Goal: Information Seeking & Learning: Learn about a topic

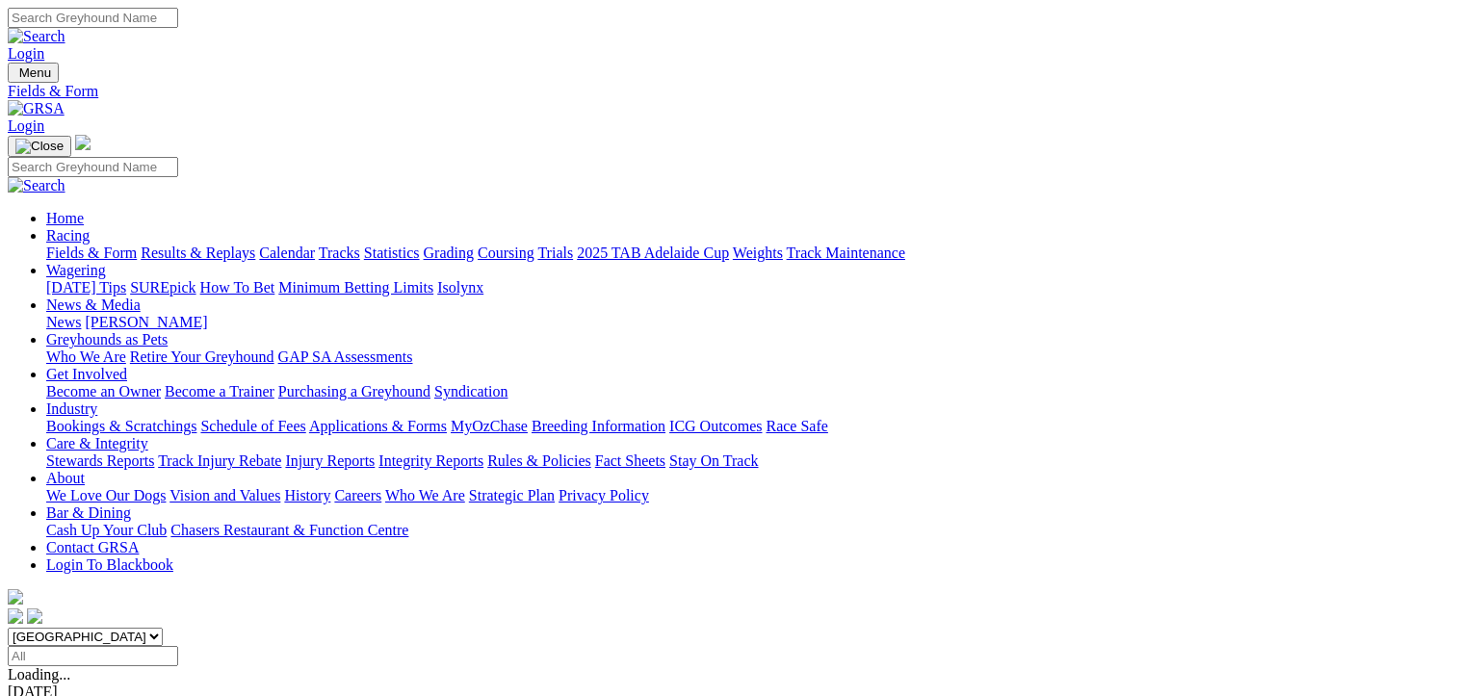
scroll to position [193, 0]
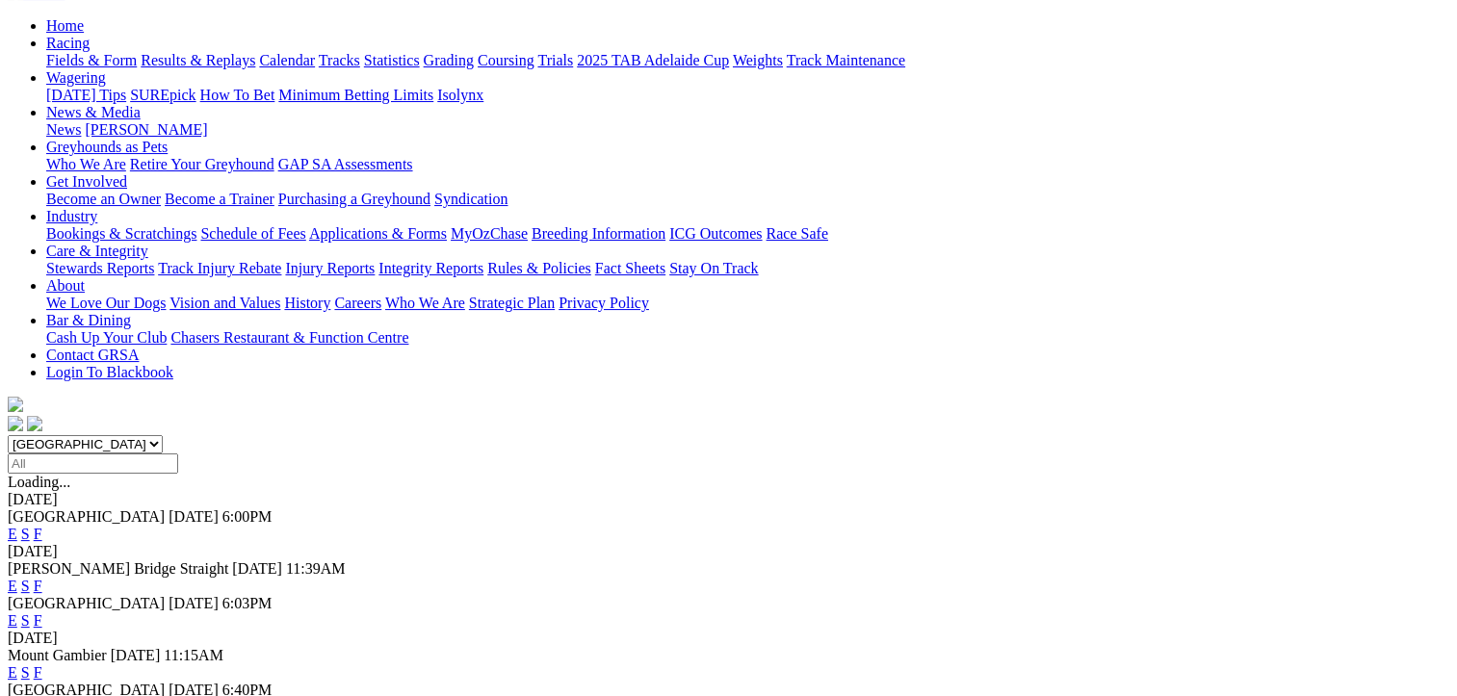
drag, startPoint x: 0, startPoint y: 0, endPoint x: 976, endPoint y: 189, distance: 993.7
click at [42, 526] on link "F" at bounding box center [38, 534] width 9 height 16
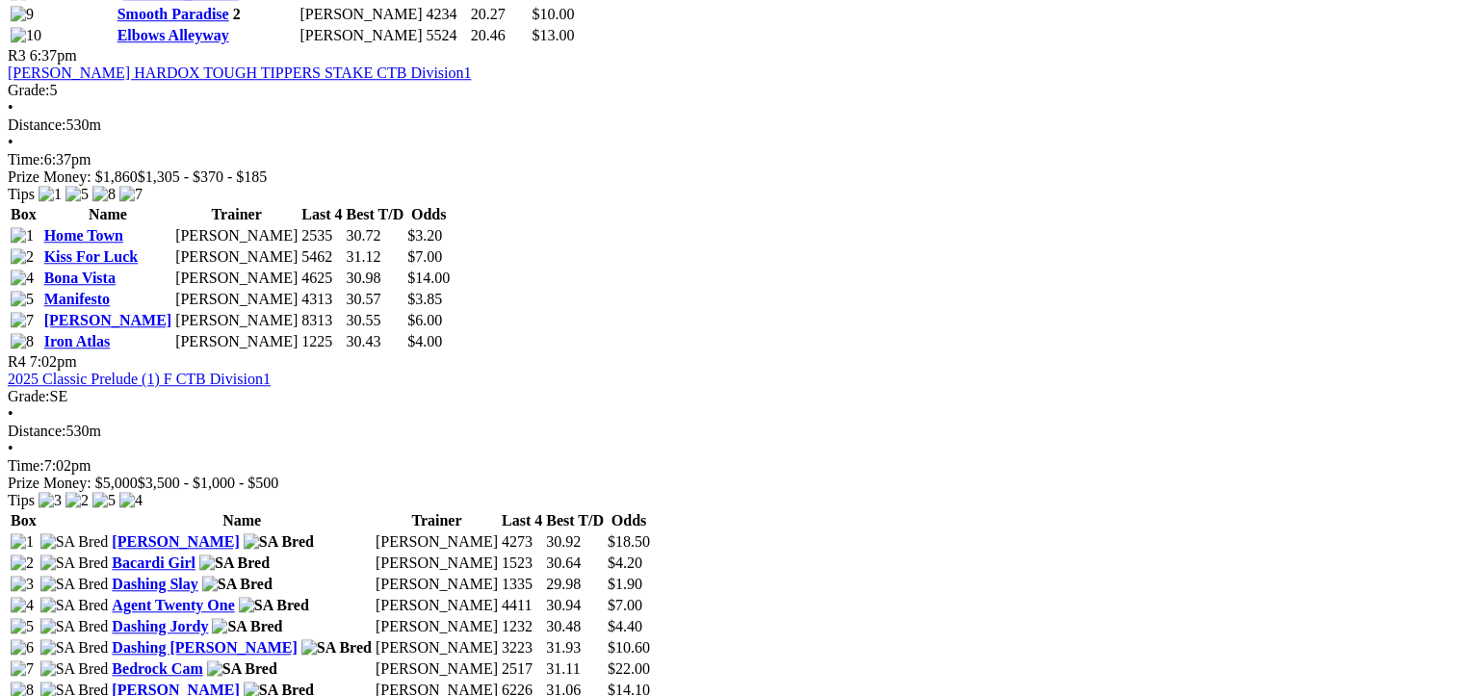
scroll to position [1348, 0]
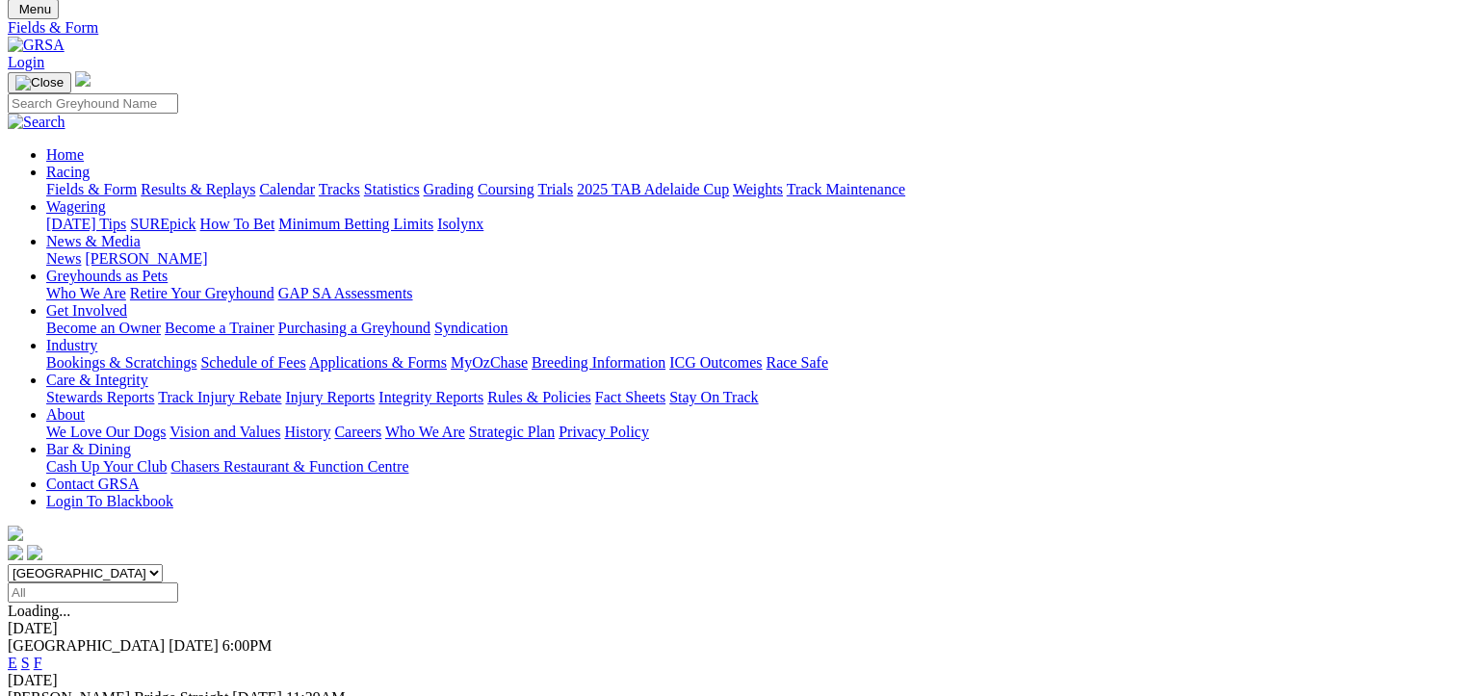
scroll to position [289, 0]
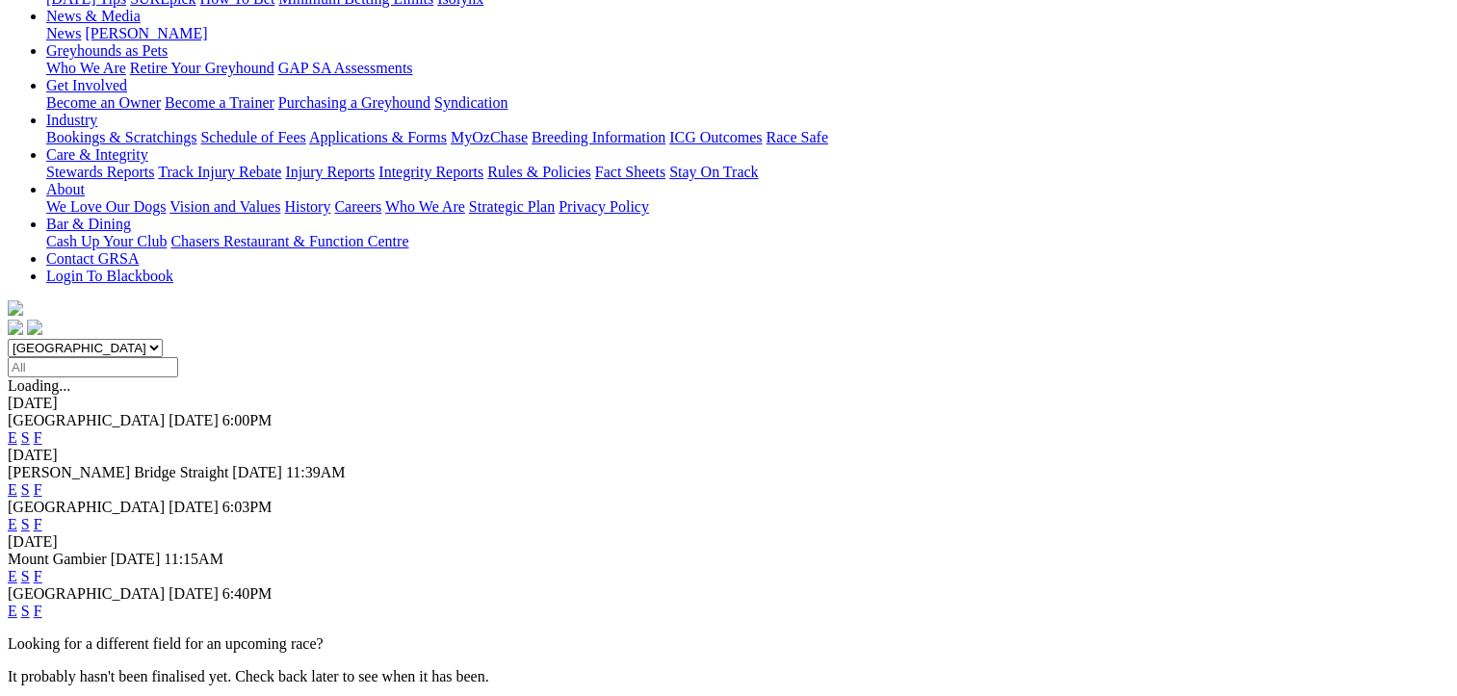
click at [42, 568] on link "F" at bounding box center [38, 576] width 9 height 16
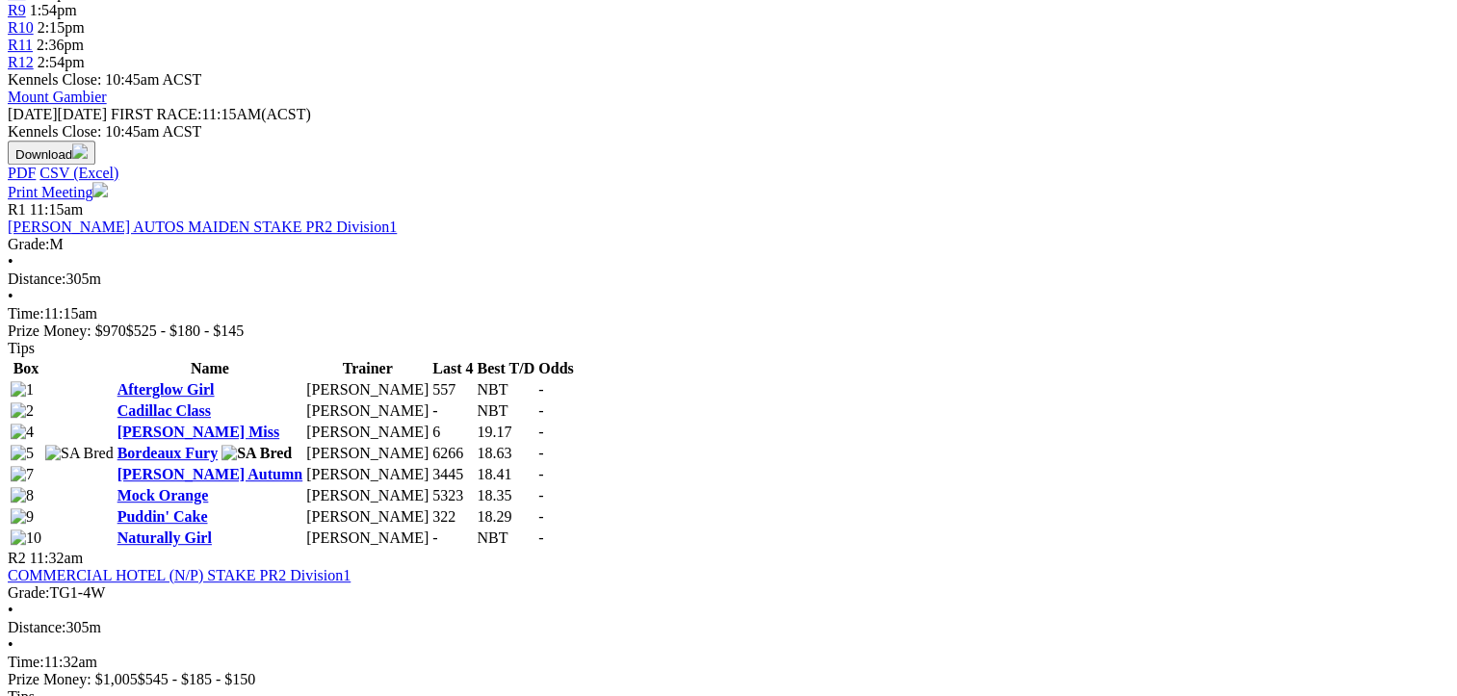
scroll to position [867, 0]
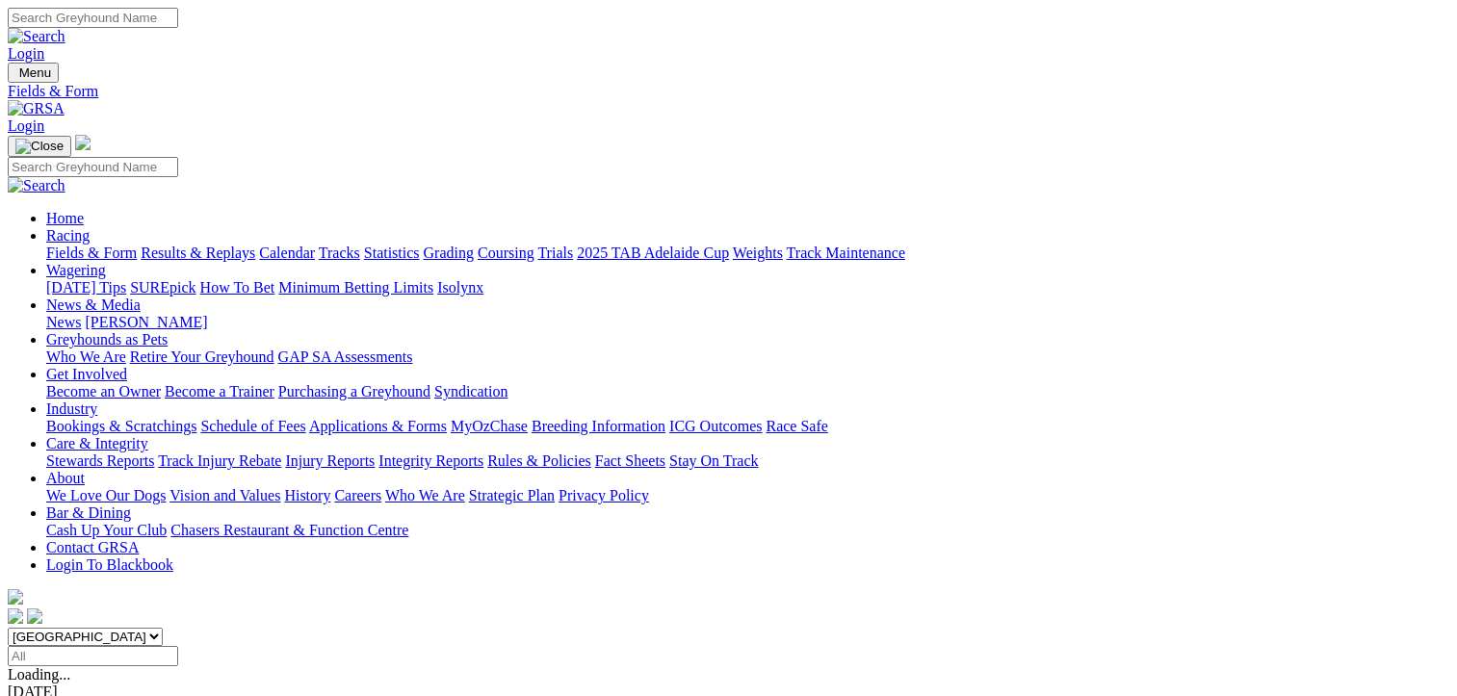
scroll to position [289, 0]
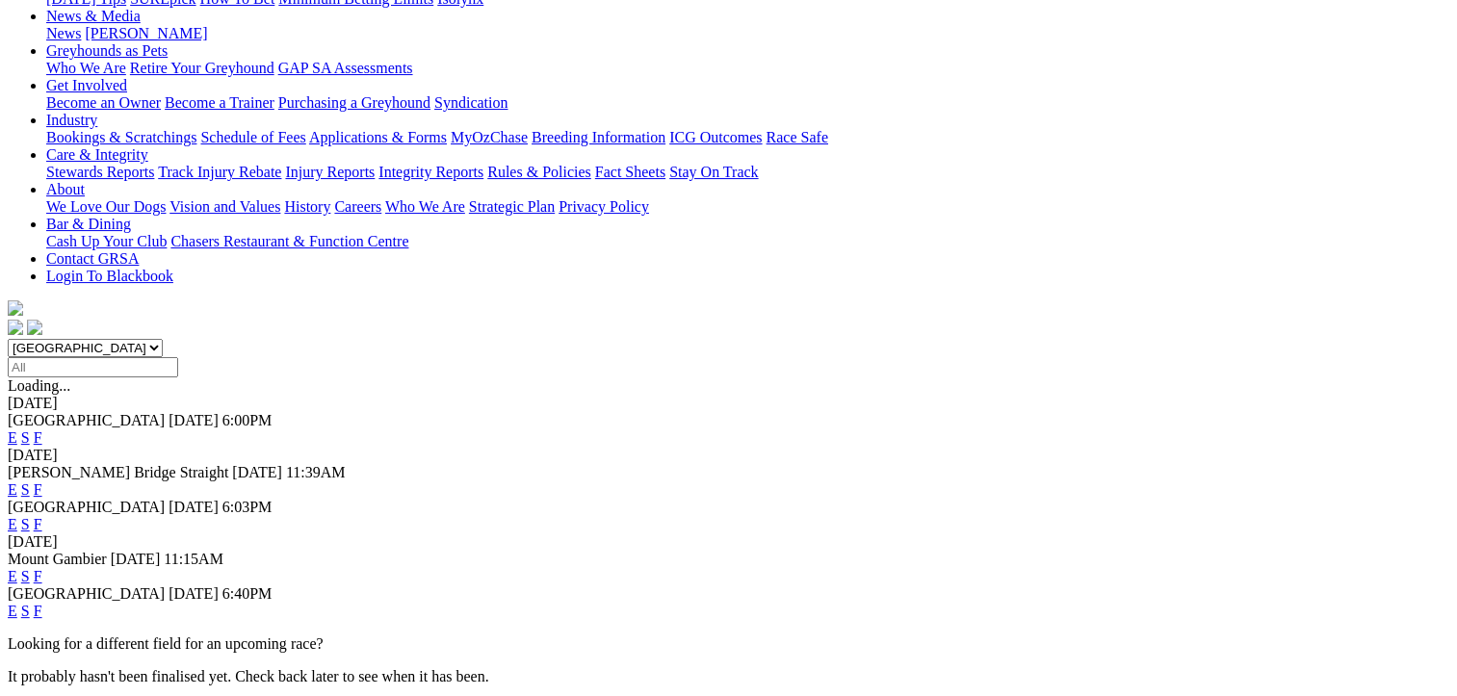
click at [42, 568] on link "F" at bounding box center [38, 576] width 9 height 16
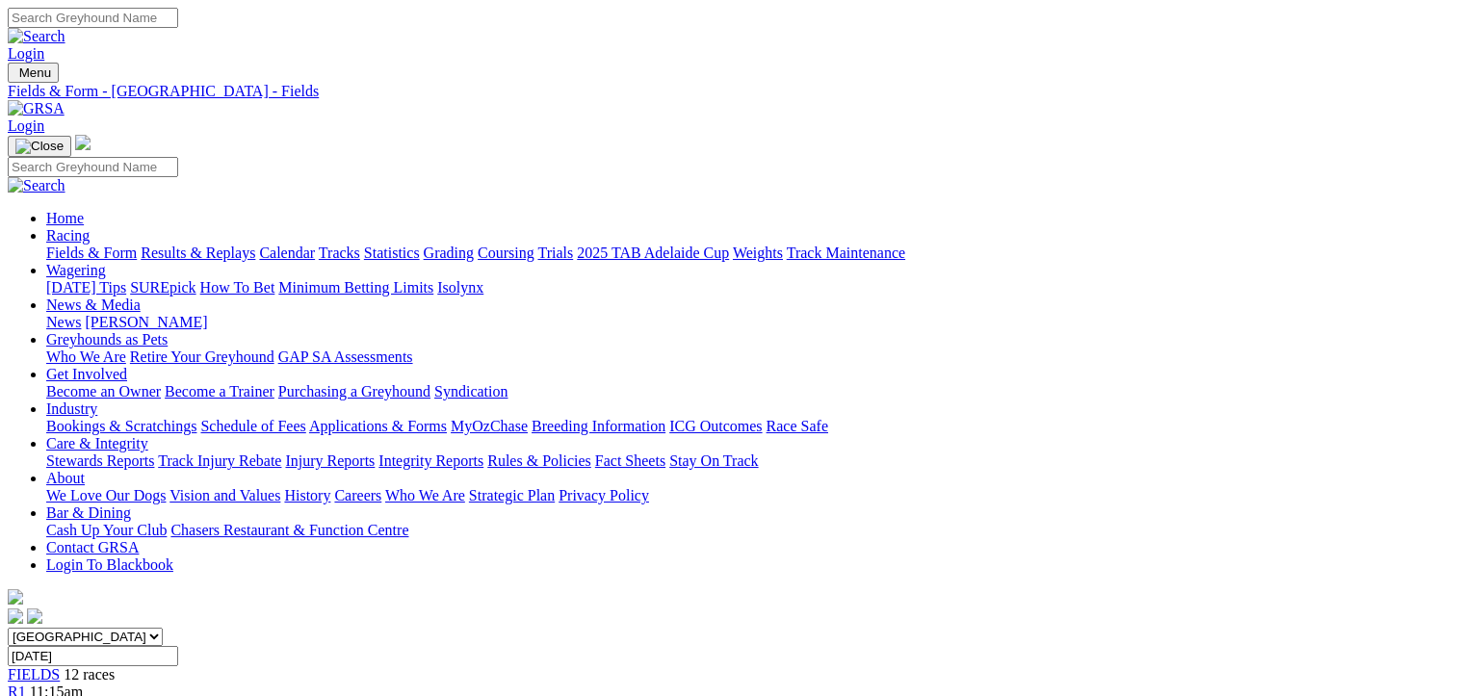
click at [474, 245] on link "Grading" at bounding box center [449, 253] width 50 height 16
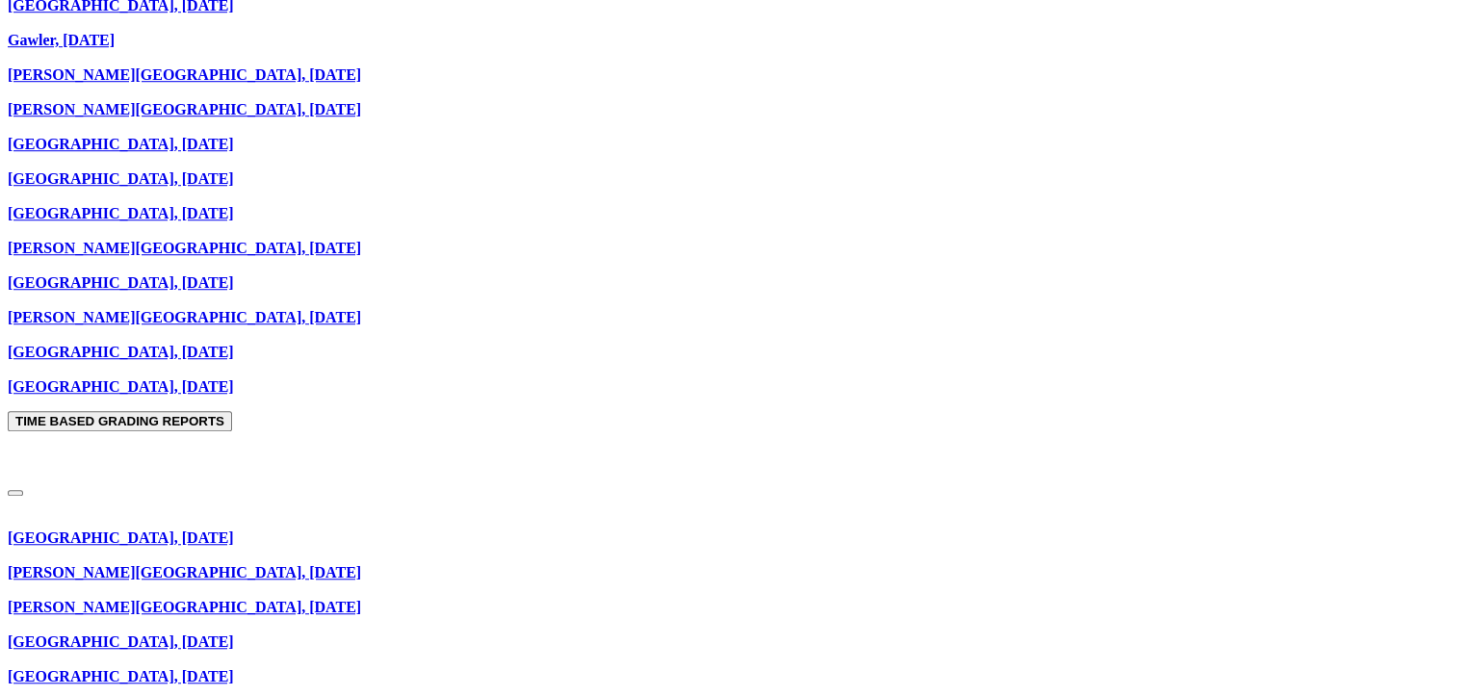
scroll to position [1445, 0]
